Goal: Task Accomplishment & Management: Manage account settings

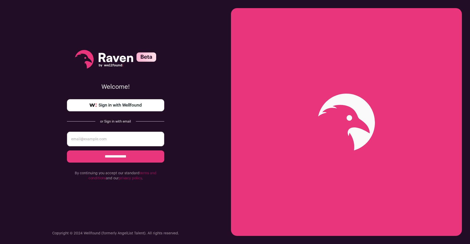
click at [119, 143] on input "email" at bounding box center [115, 139] width 97 height 15
type input "[EMAIL_ADDRESS][DOMAIN_NAME]"
click at [121, 156] on input "**********" at bounding box center [115, 156] width 97 height 12
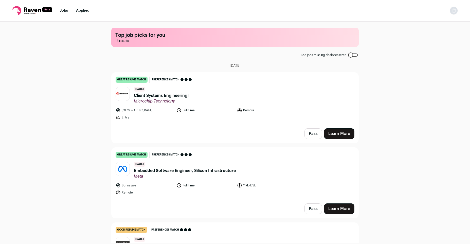
click at [157, 96] on span "Client Systems Engineering I" at bounding box center [162, 96] width 56 height 6
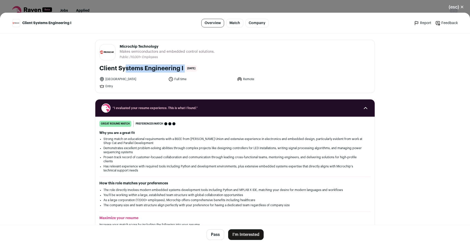
drag, startPoint x: 99, startPoint y: 69, endPoint x: 185, endPoint y: 63, distance: 85.7
click at [185, 63] on div "Microchip Technology microchip.com Public / Private Public Company size 10,001+…" at bounding box center [235, 66] width 280 height 53
copy div "Client Systems Engineering I"
click at [457, 7] on button "(esc) ✕" at bounding box center [456, 7] width 27 height 11
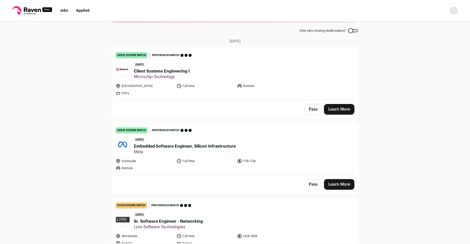
scroll to position [30, 0]
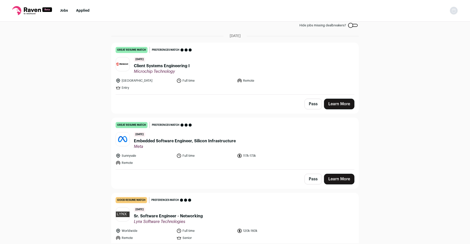
click at [313, 178] on button "Pass" at bounding box center [314, 179] width 18 height 11
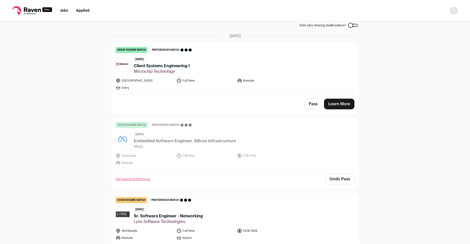
click at [161, 69] on div "4 days ago Client Systems Engineering I Microchip Technology" at bounding box center [162, 65] width 56 height 17
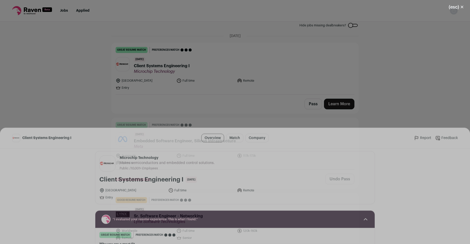
scroll to position [0, 0]
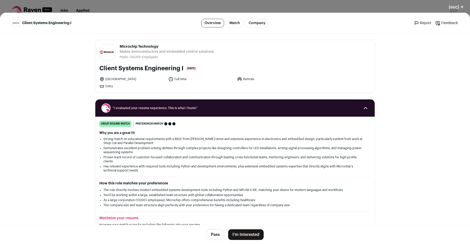
click at [452, 8] on button "(esc) ✕" at bounding box center [456, 7] width 27 height 11
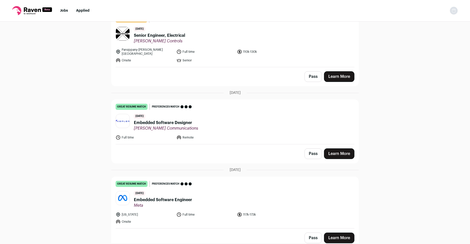
scroll to position [361, 0]
click at [183, 119] on span "Embedded Software Designer" at bounding box center [166, 122] width 64 height 6
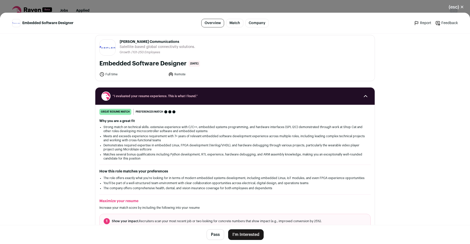
scroll to position [0, 0]
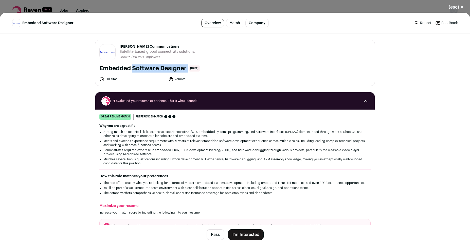
drag, startPoint x: 100, startPoint y: 69, endPoint x: 190, endPoint y: 63, distance: 90.5
click at [190, 63] on div "Kepler Communications keplercommunications.com Public / Private Private Valuati…" at bounding box center [235, 63] width 280 height 46
copy div "Embedded Software Designer"
